Goal: Navigation & Orientation: Find specific page/section

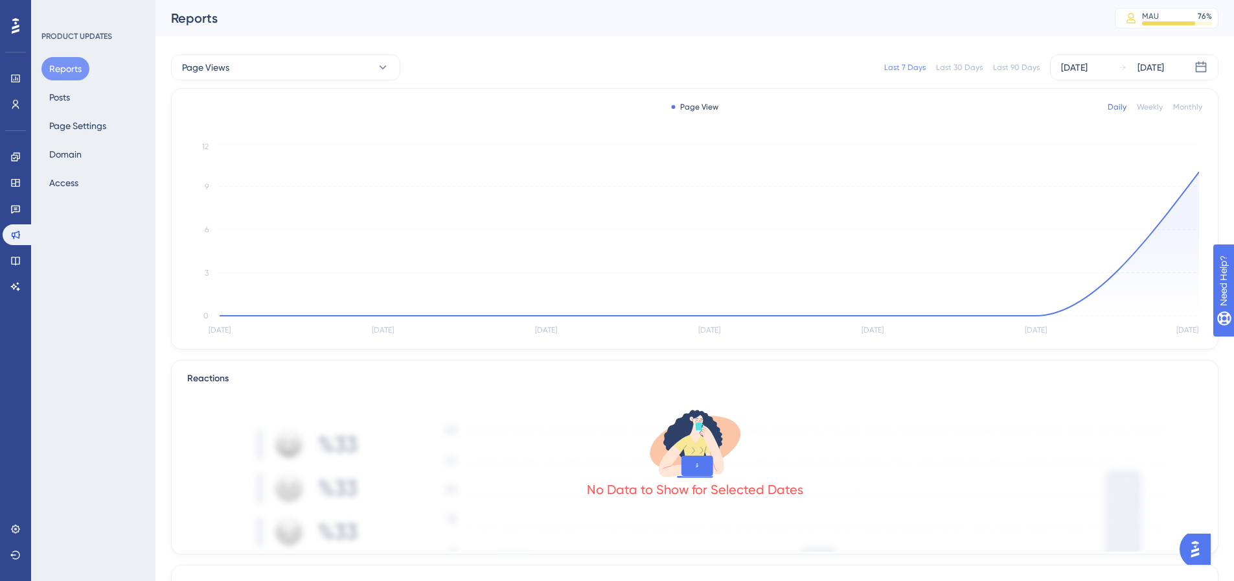
click at [40, 96] on div "PRODUCT UPDATES Reports Posts Page Settings Domain Access" at bounding box center [93, 290] width 124 height 581
click at [60, 104] on button "Posts" at bounding box center [59, 97] width 36 height 23
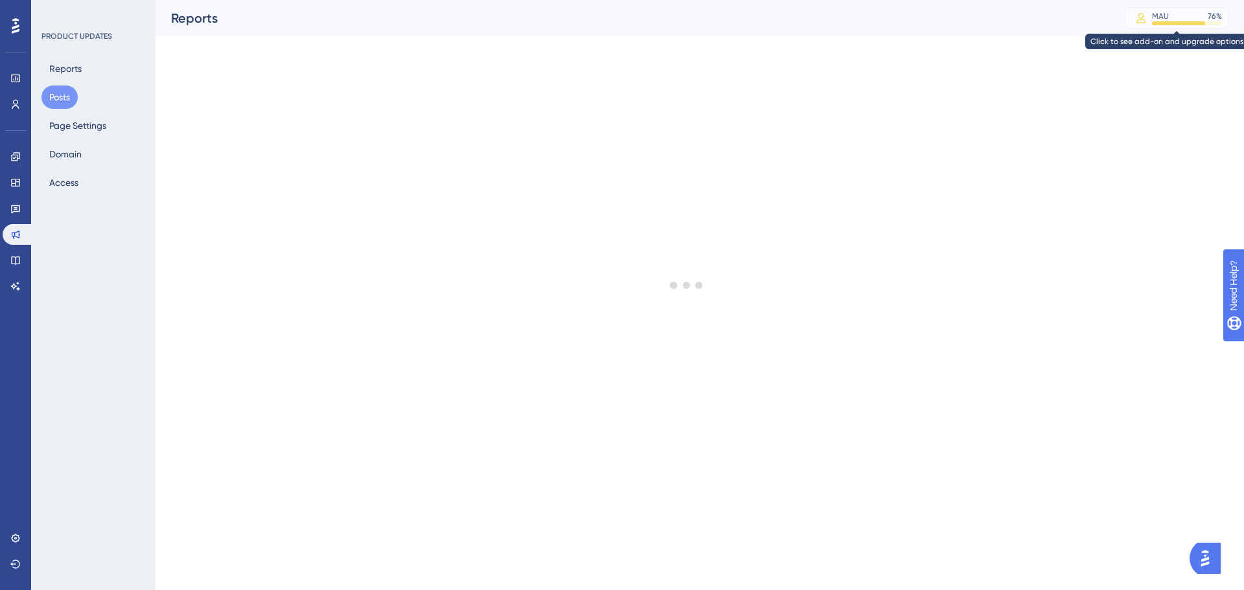
click at [1181, 23] on div at bounding box center [1178, 23] width 53 height 4
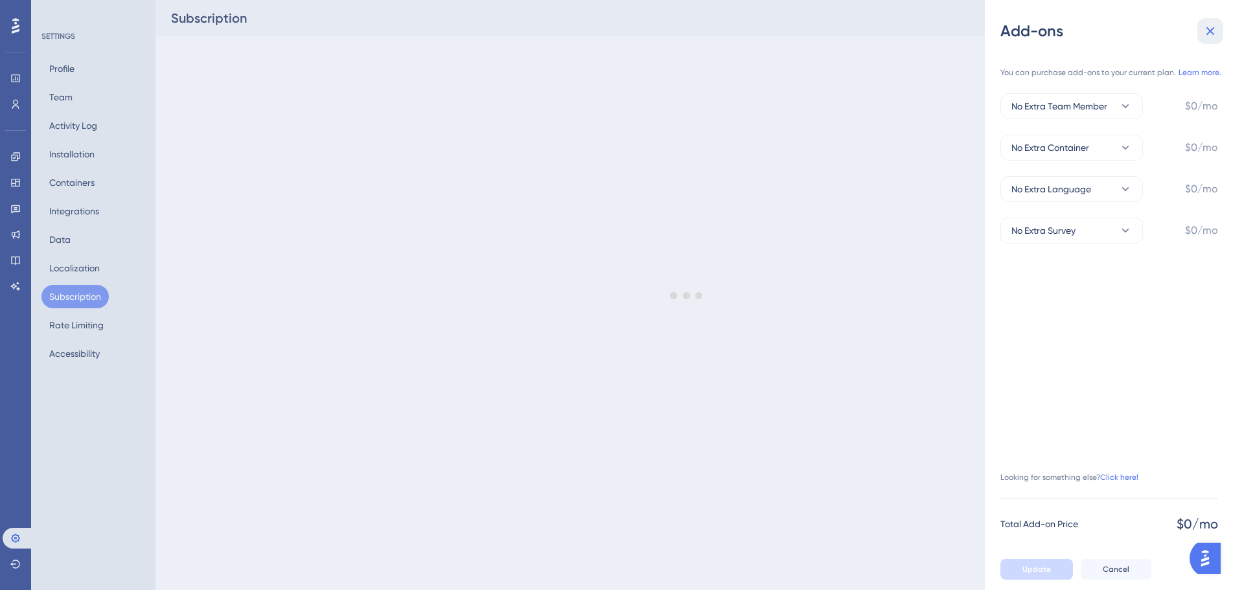
click at [1205, 28] on icon at bounding box center [1211, 31] width 16 height 16
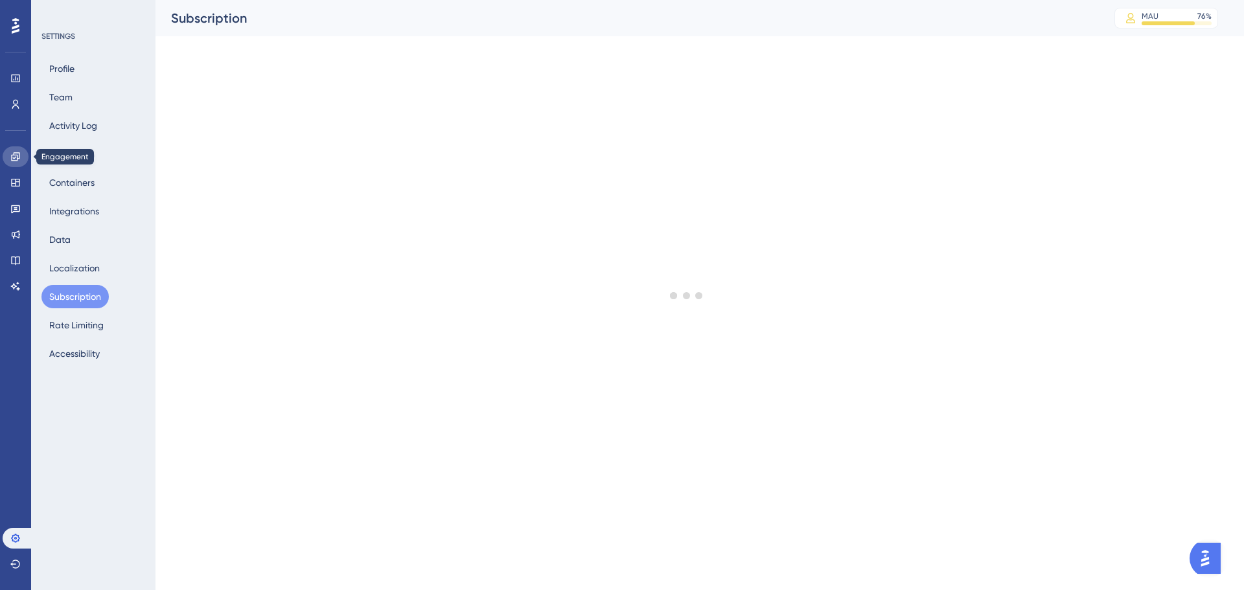
click at [11, 163] on link at bounding box center [16, 156] width 26 height 21
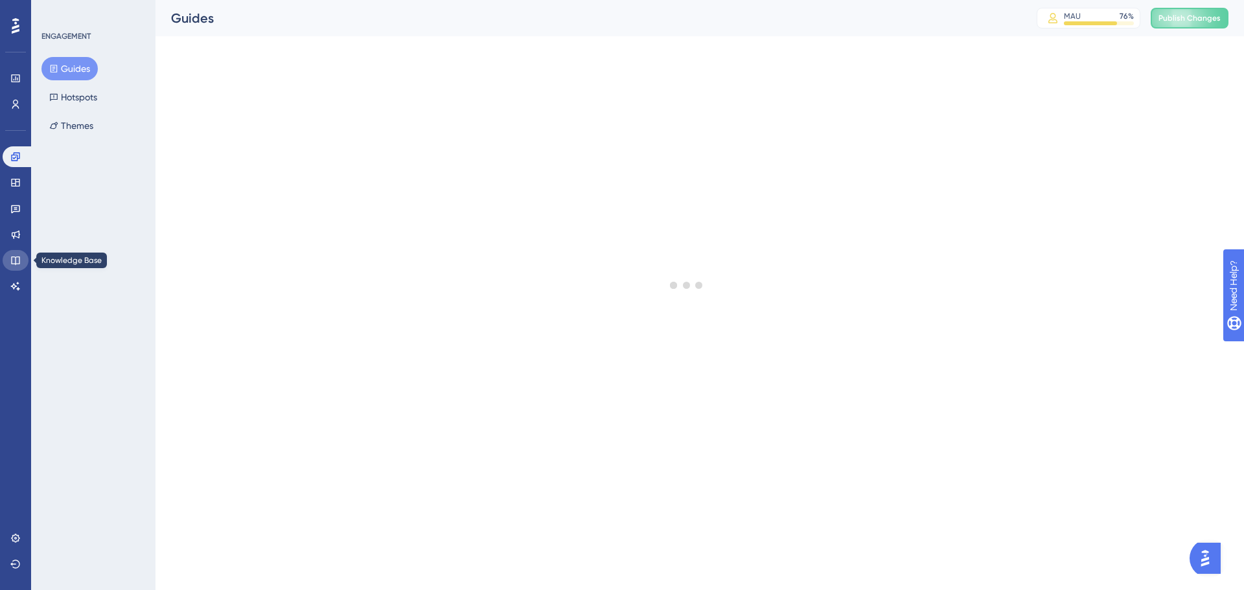
click at [16, 258] on icon at bounding box center [15, 260] width 10 height 10
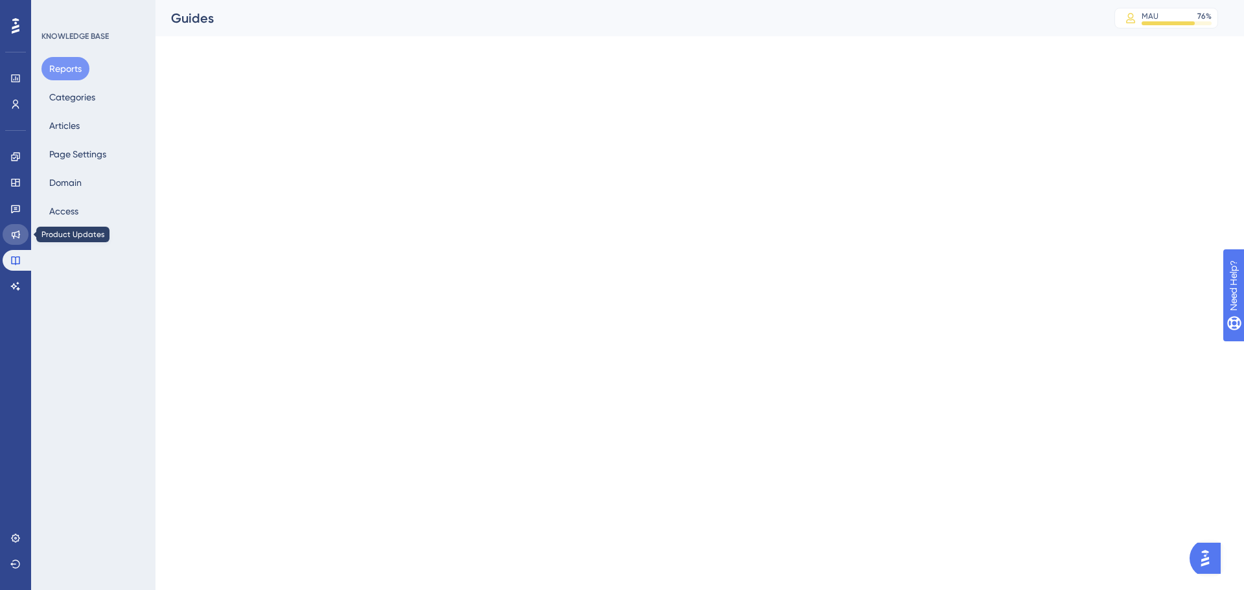
click at [10, 233] on link at bounding box center [16, 234] width 26 height 21
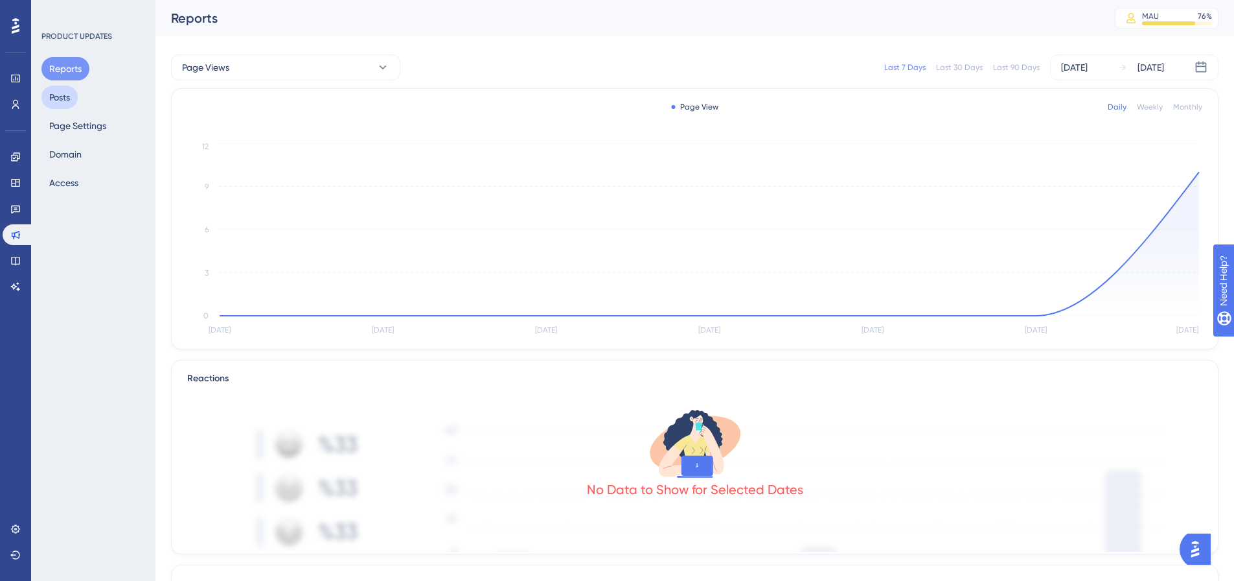
click at [56, 94] on button "Posts" at bounding box center [59, 97] width 36 height 23
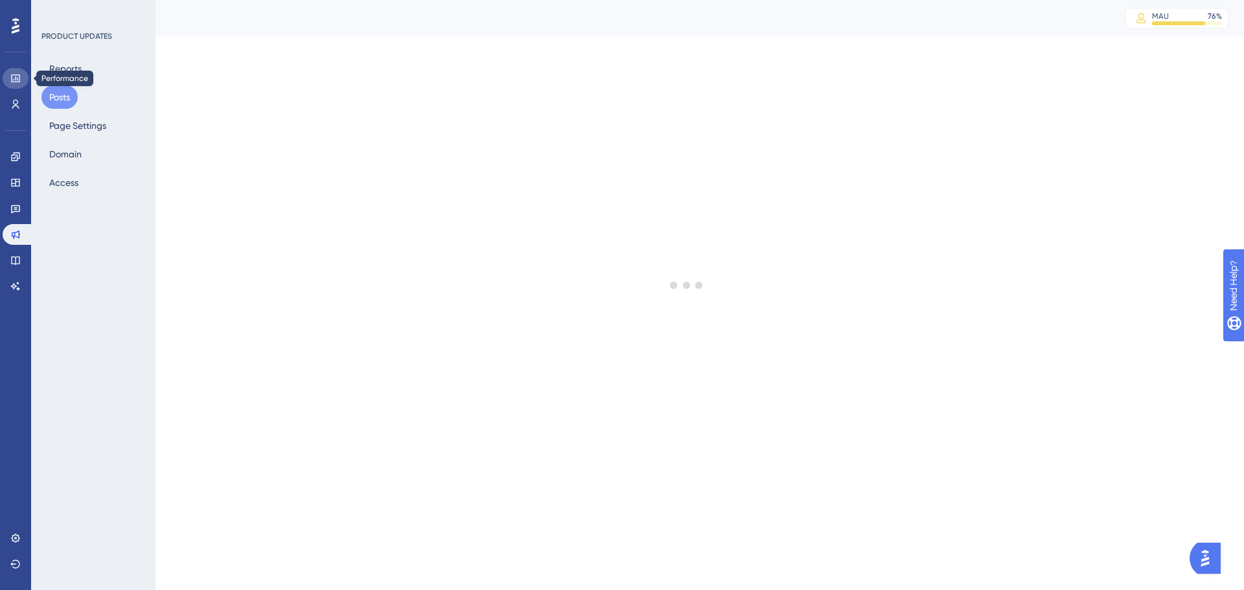
click at [16, 75] on icon at bounding box center [15, 79] width 8 height 8
